Goal: Information Seeking & Learning: Find specific page/section

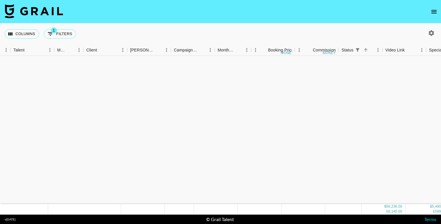
scroll to position [534, 111]
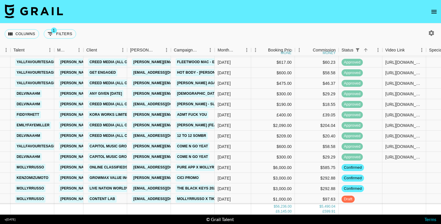
click at [50, 13] on img at bounding box center [34, 11] width 58 height 14
click at [66, 34] on button "1 Filters" at bounding box center [60, 33] width 32 height 9
select select "status"
select select "isNotAnyOf"
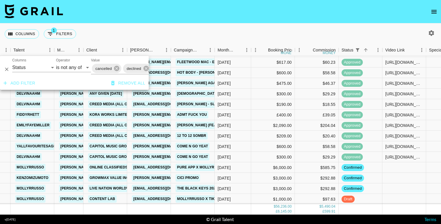
click at [26, 82] on button "Add filter" at bounding box center [19, 83] width 36 height 11
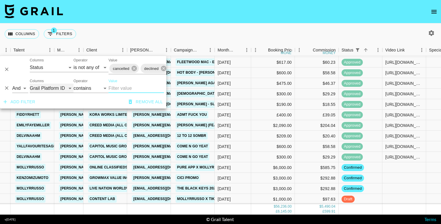
click at [47, 84] on select "Grail Platform ID Airtable ID Talent Manager Client [PERSON_NAME] Campaign (Typ…" at bounding box center [52, 87] width 44 height 9
select select "talentName"
click at [121, 89] on input "Value" at bounding box center [136, 87] width 55 height 9
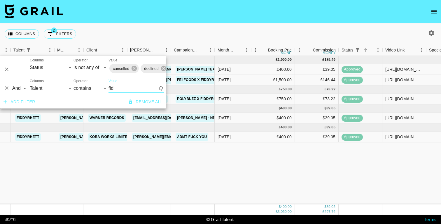
scroll to position [0, 111]
type input "fiddy"
click at [183, 33] on div "Columns 2 Filters + Booking" at bounding box center [220, 33] width 441 height 21
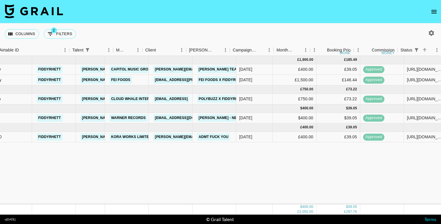
scroll to position [0, 190]
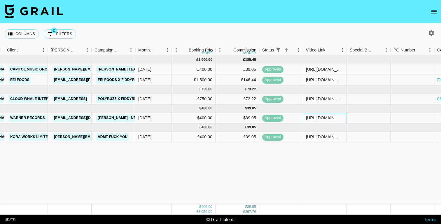
click at [331, 119] on div "[URL][DOMAIN_NAME]" at bounding box center [325, 118] width 38 height 6
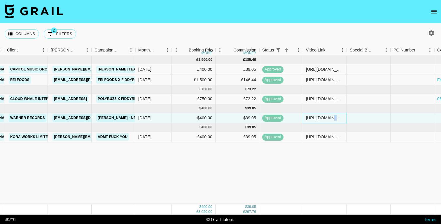
click at [331, 119] on div "[URL][DOMAIN_NAME]" at bounding box center [325, 118] width 38 height 6
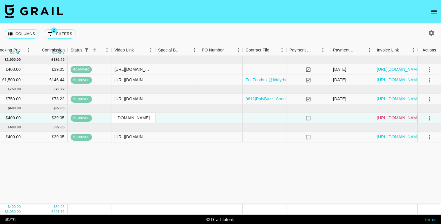
scroll to position [0, 0]
click at [390, 119] on link "[URL][DOMAIN_NAME]" at bounding box center [399, 118] width 44 height 6
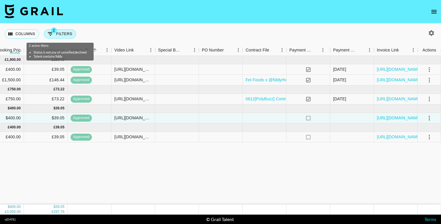
click at [64, 34] on button "2 Filters" at bounding box center [60, 33] width 32 height 9
select select "status"
select select "isNotAnyOf"
select select "talentName"
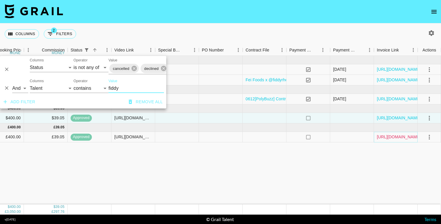
click at [405, 137] on link "[URL][DOMAIN_NAME]" at bounding box center [399, 137] width 44 height 6
